Goal: Transaction & Acquisition: Download file/media

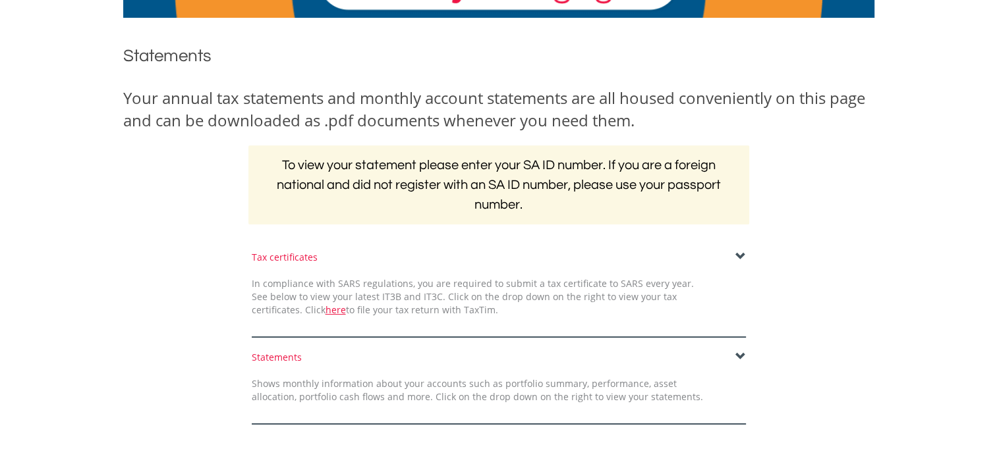
scroll to position [263, 0]
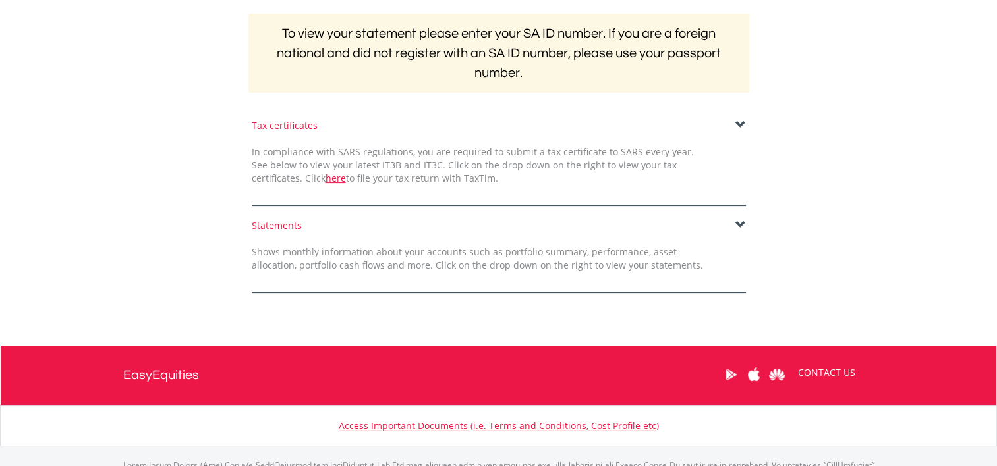
click at [731, 119] on div "Tax certificates" at bounding box center [499, 125] width 494 height 13
click at [739, 123] on span at bounding box center [740, 125] width 11 height 11
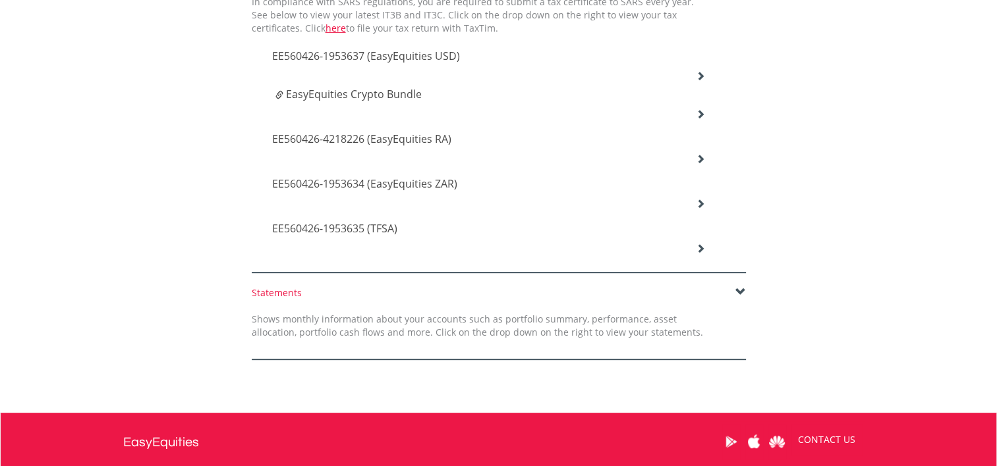
scroll to position [395, 0]
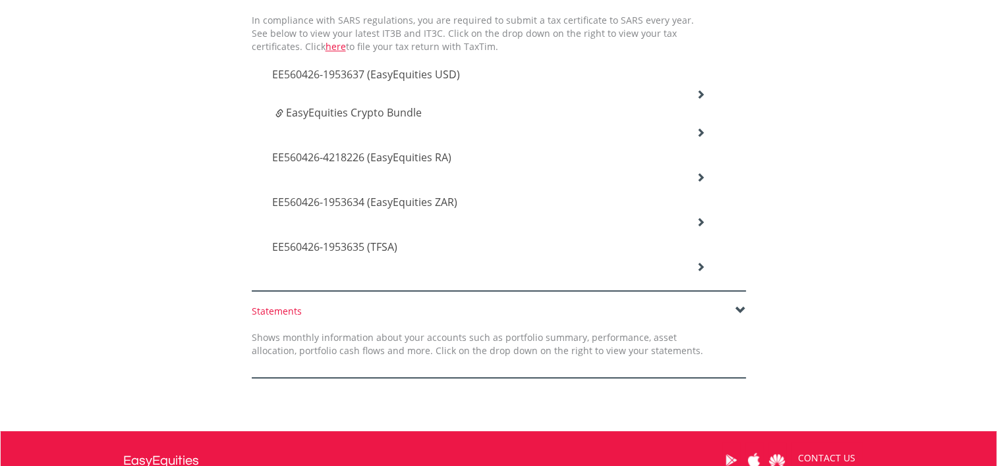
click at [687, 98] on div "EE560426-1953635 (TFSA)" at bounding box center [488, 75] width 453 height 45
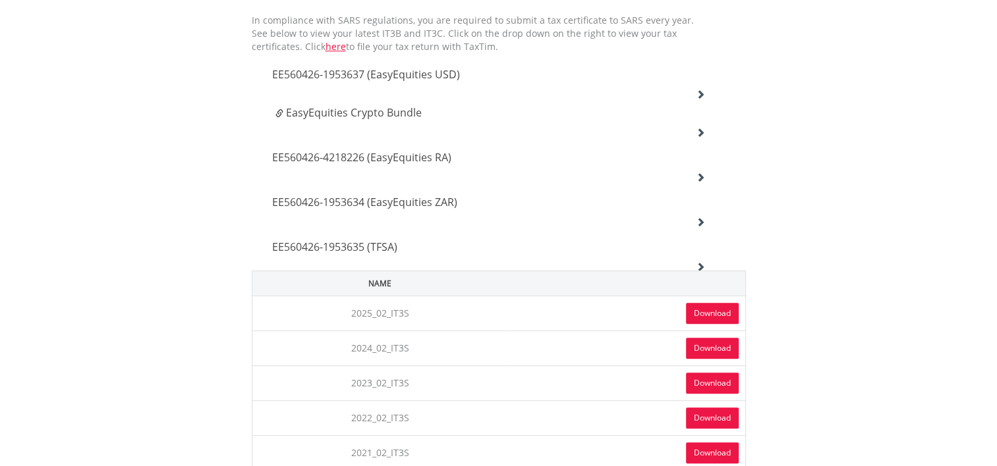
click at [717, 306] on link "Download" at bounding box center [712, 313] width 53 height 21
click at [691, 98] on div "EE560426-1953634 (EasyEquities ZAR)" at bounding box center [488, 75] width 453 height 45
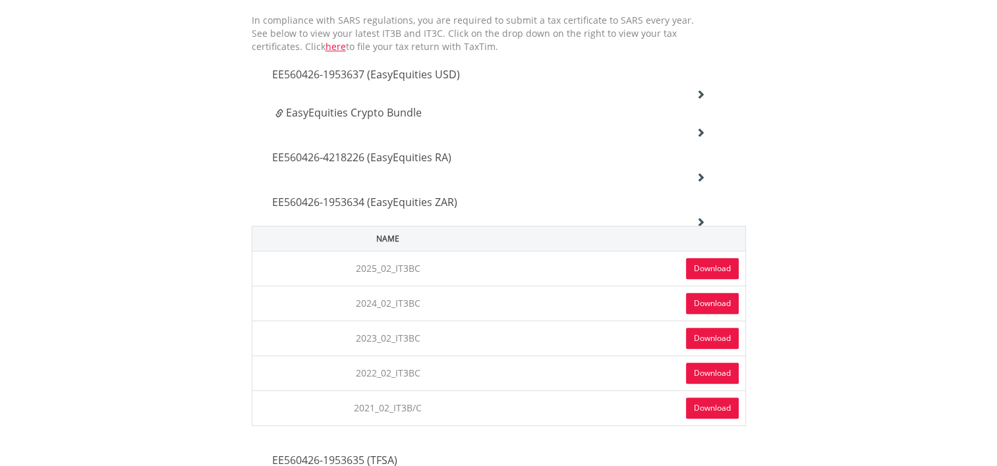
click at [701, 264] on link "Download" at bounding box center [712, 268] width 53 height 21
click at [962, 184] on body "My Investments Invest Now New Listings Sell My Recurring Investments Pending Or…" at bounding box center [498, 332] width 997 height 1455
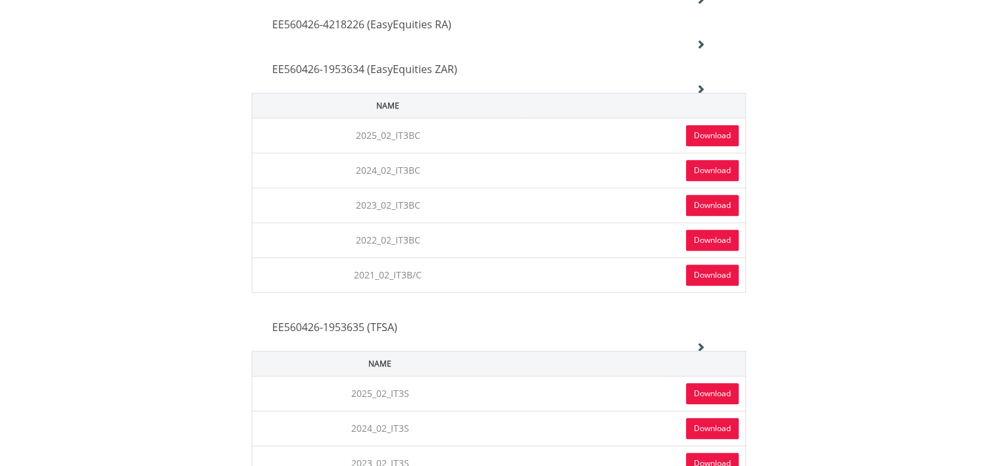
scroll to position [461, 0]
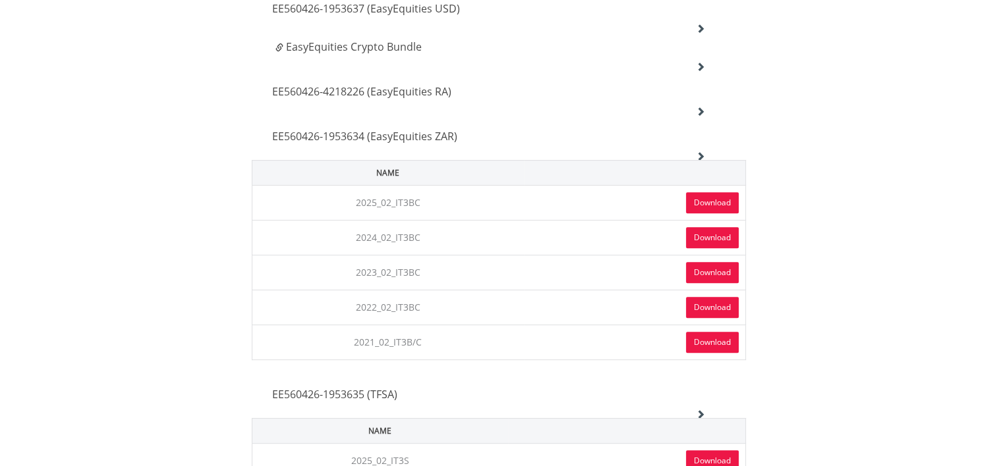
click at [685, 32] on div "EE560426-4218226 (EasyEquities RA)" at bounding box center [488, 9] width 453 height 45
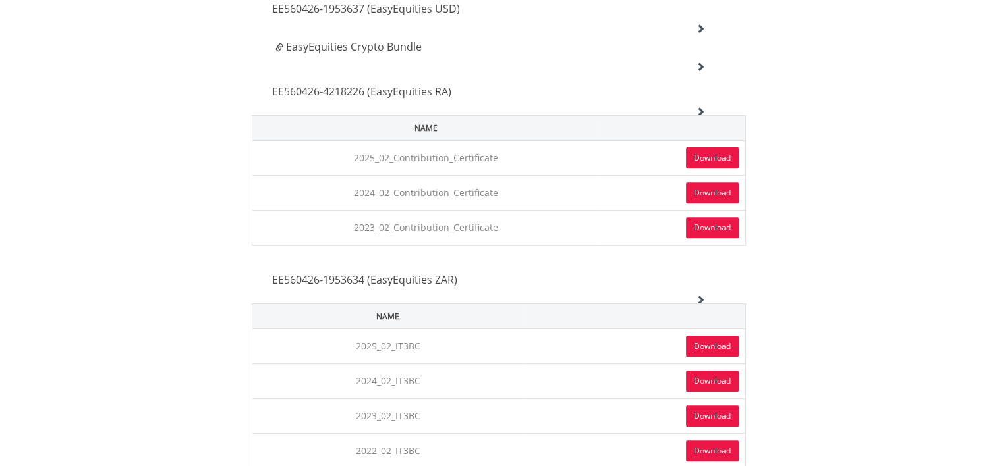
click at [703, 153] on link "Download" at bounding box center [712, 158] width 53 height 21
click at [954, 260] on body "My Investments Invest Now New Listings Sell My Recurring Investments Pending Or…" at bounding box center [498, 338] width 997 height 1599
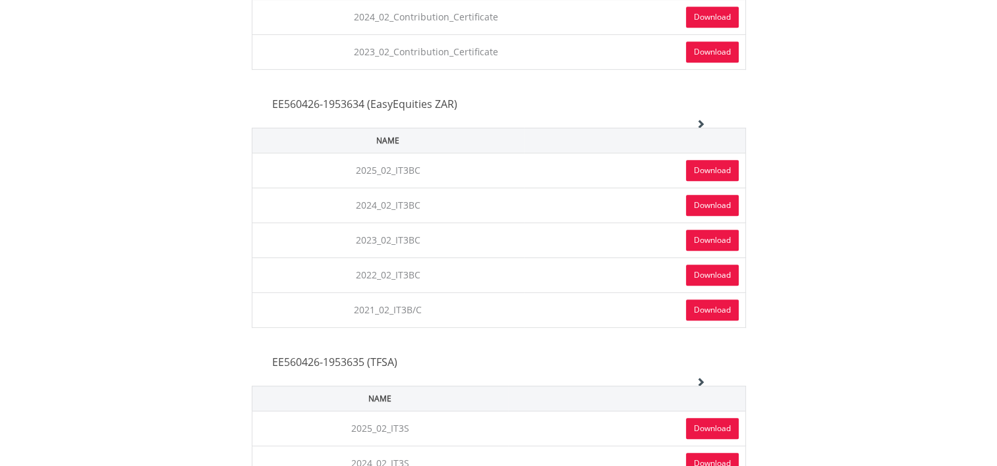
scroll to position [725, 0]
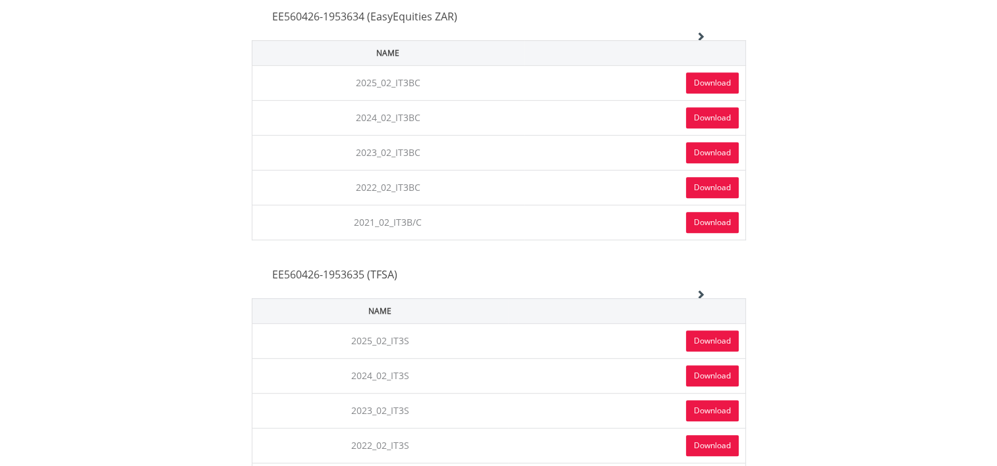
click at [688, 331] on link "Download" at bounding box center [712, 341] width 53 height 21
